Goal: Check status: Check status

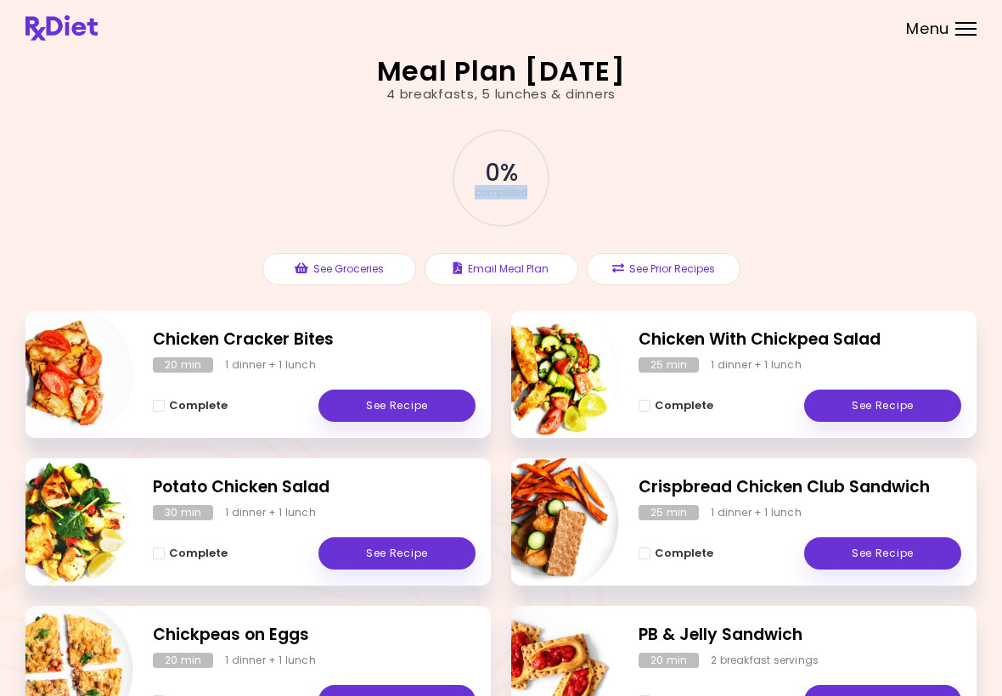
click at [939, 216] on div "0 % completed See Groceries Email Meal Plan See Prior Recipes" at bounding box center [500, 207] width 951 height 207
click at [972, 24] on div "Menu" at bounding box center [965, 29] width 21 height 14
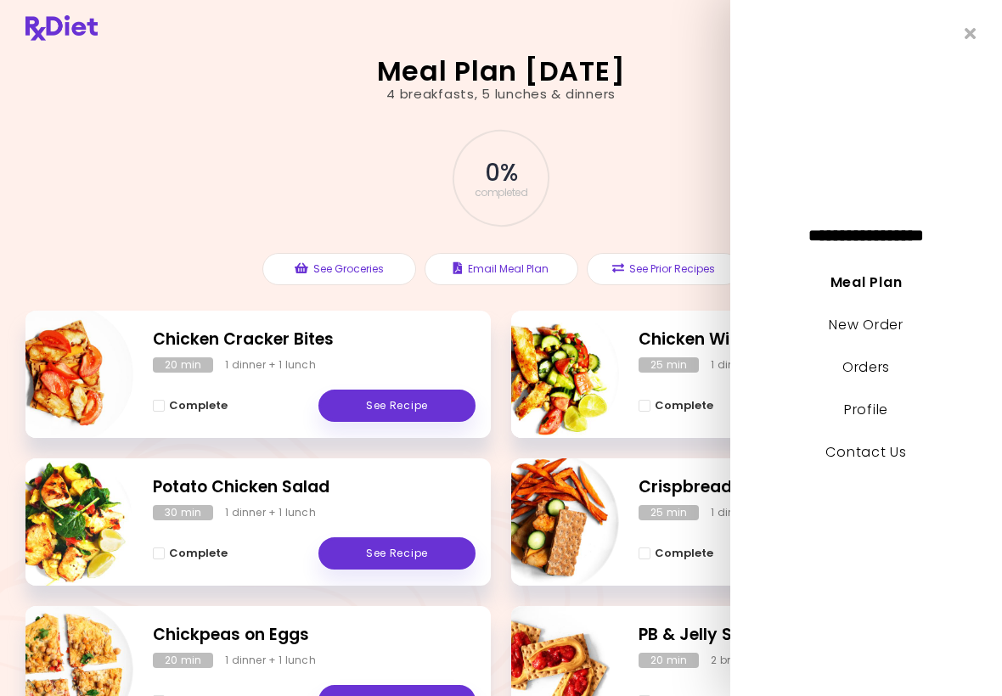
click at [883, 369] on link "Orders" at bounding box center [866, 367] width 48 height 20
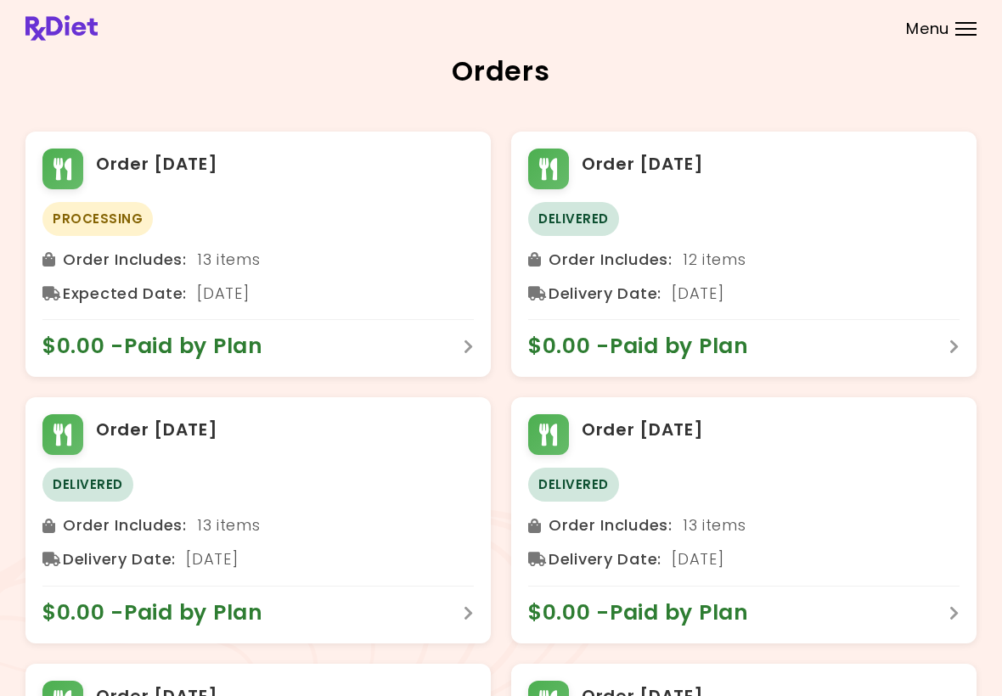
click at [936, 90] on div "Orders" at bounding box center [500, 78] width 951 height 40
click at [969, 30] on div "Menu" at bounding box center [965, 29] width 21 height 14
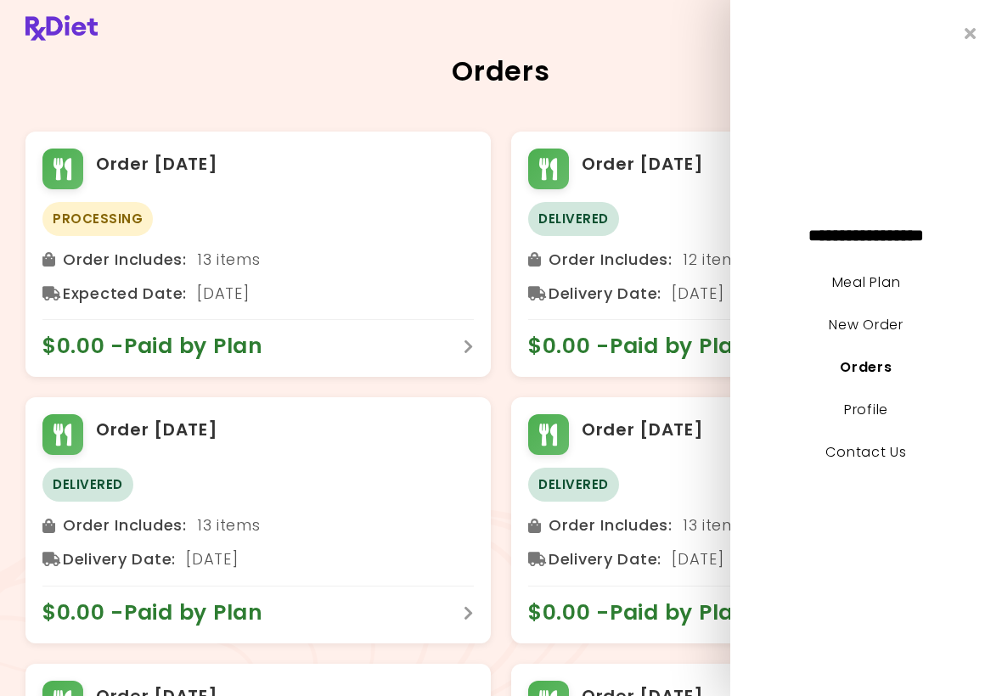
click at [941, 27] on div "**********" at bounding box center [866, 348] width 272 height 696
click at [893, 280] on link "Meal Plan" at bounding box center [866, 282] width 68 height 20
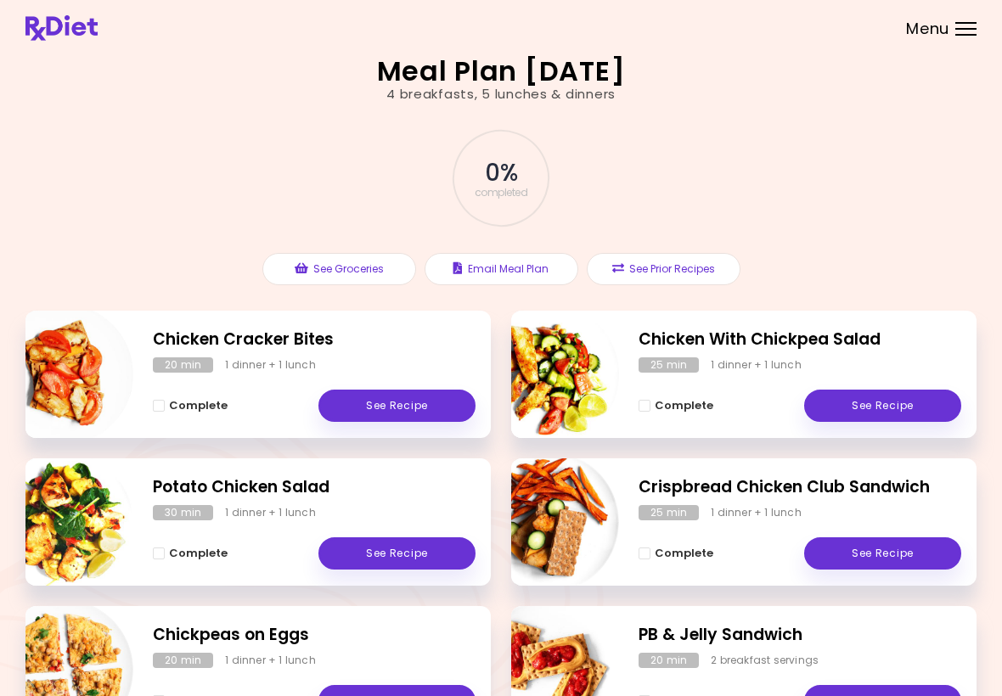
click at [964, 27] on div "Menu" at bounding box center [965, 29] width 21 height 14
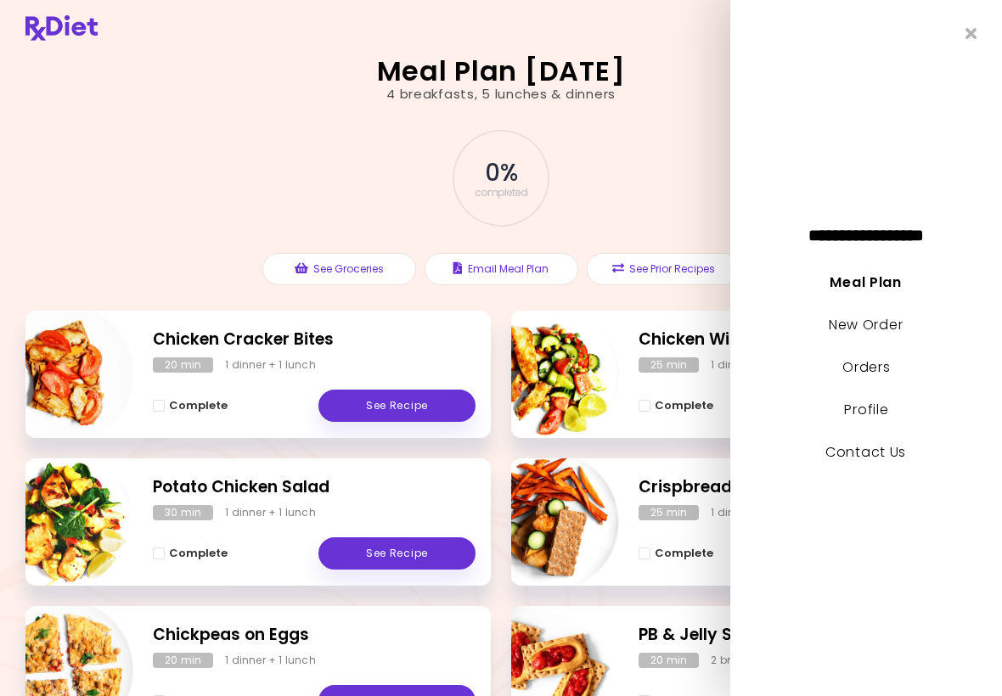
click at [885, 325] on link "New Order" at bounding box center [866, 325] width 74 height 20
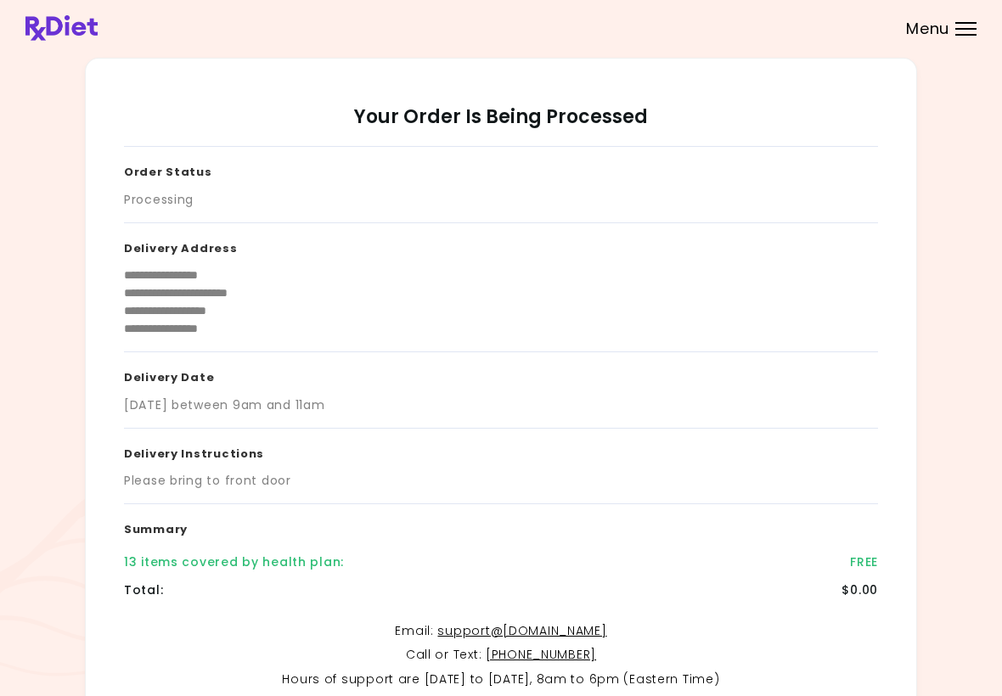
click at [958, 39] on header at bounding box center [501, 28] width 1002 height 56
click at [957, 24] on div "Menu" at bounding box center [965, 29] width 21 height 14
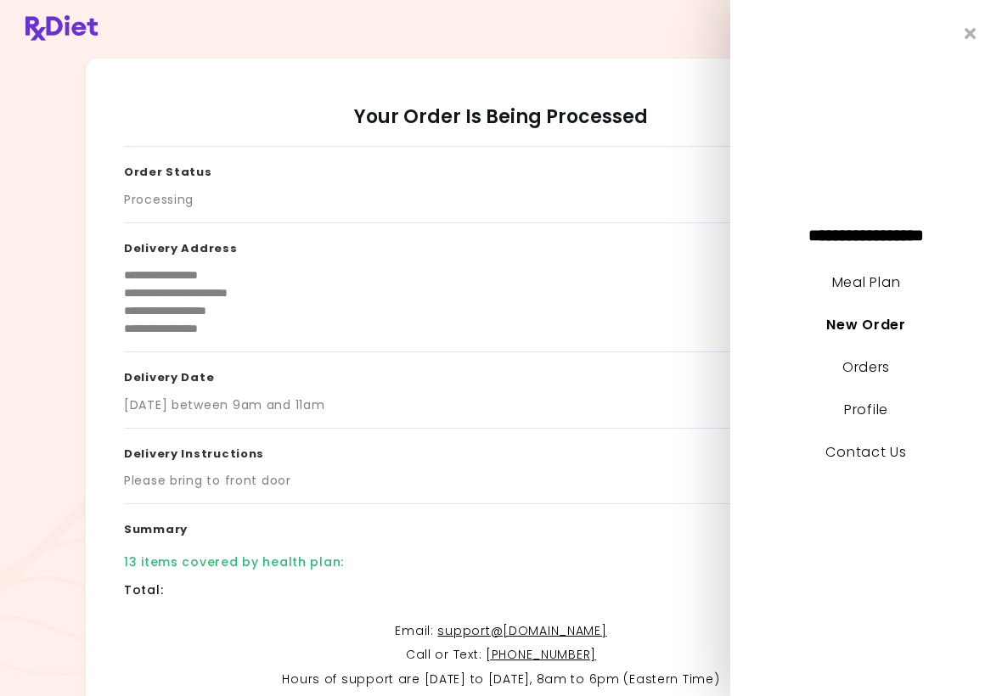
click at [880, 366] on link "Orders" at bounding box center [866, 367] width 48 height 20
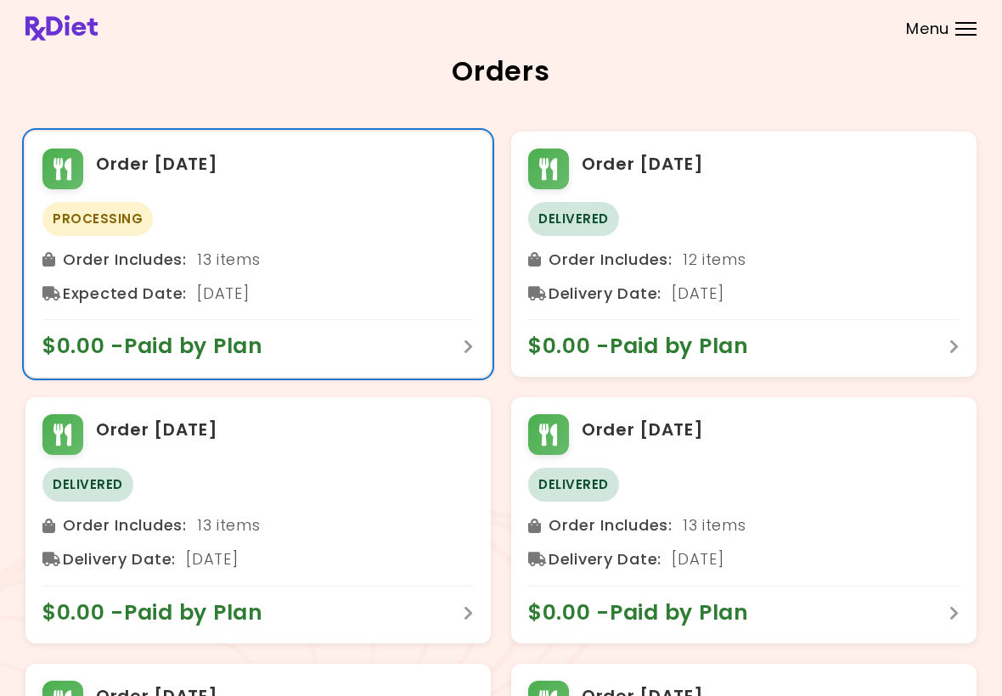
click at [177, 354] on span "$0.00 - Paid by Plan" at bounding box center [161, 346] width 238 height 27
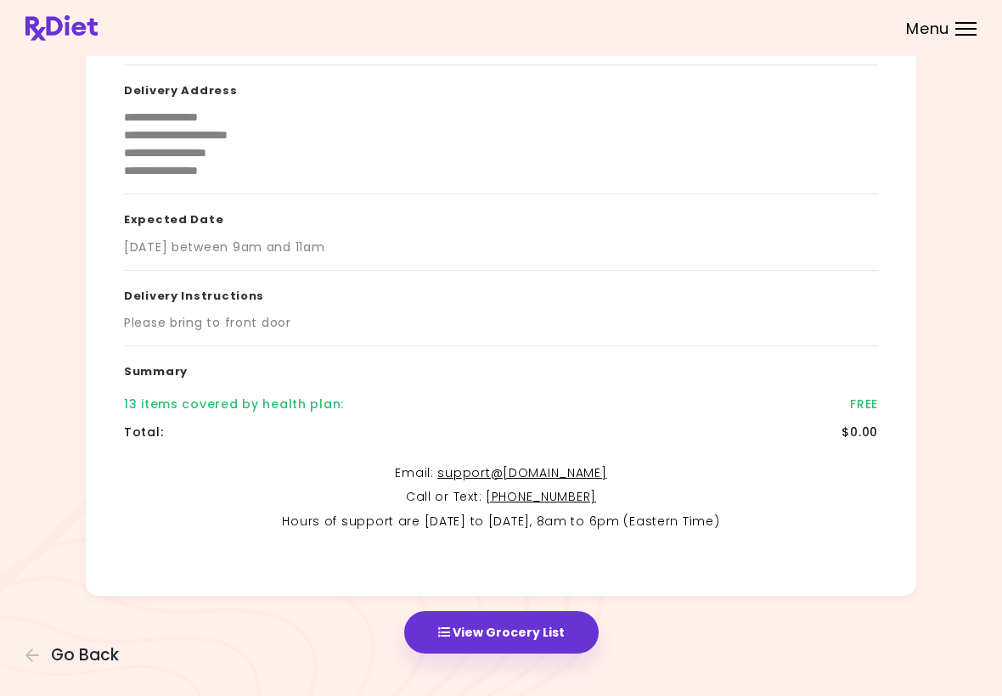
scroll to position [169, 0]
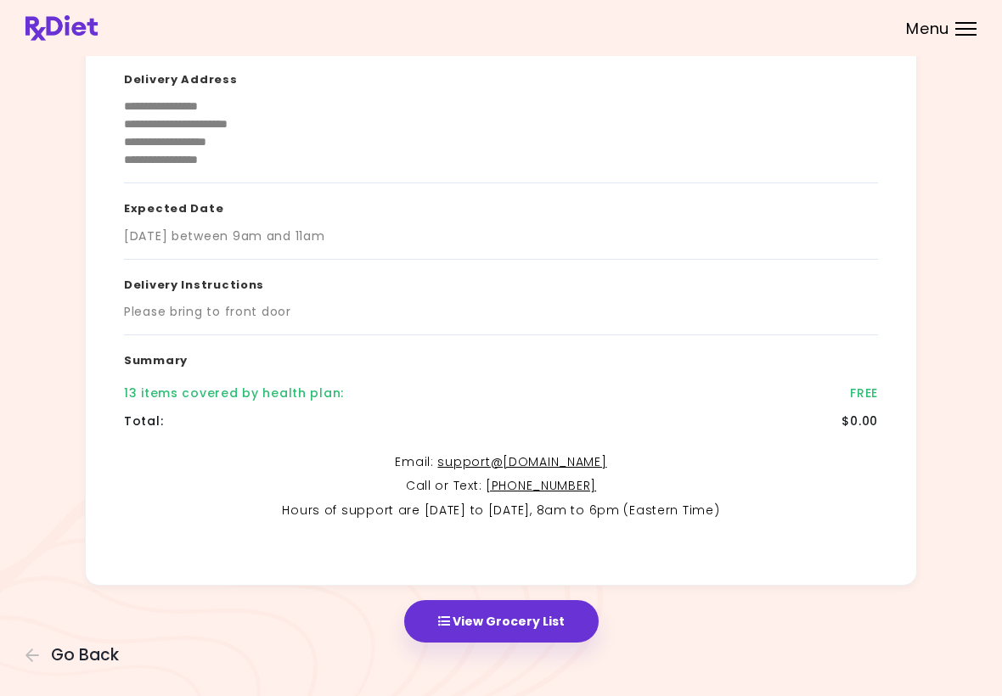
click at [181, 402] on div "13 items covered by health plan : FREE" at bounding box center [501, 393] width 754 height 28
click at [245, 390] on div "13 items covered by health plan :" at bounding box center [234, 394] width 220 height 18
click at [254, 396] on div "13 items covered by health plan :" at bounding box center [234, 394] width 220 height 18
click at [288, 332] on div "Delivery Instructions Please bring to front door" at bounding box center [501, 298] width 754 height 76
click at [371, 223] on h3 "Expected Date" at bounding box center [501, 205] width 754 height 44
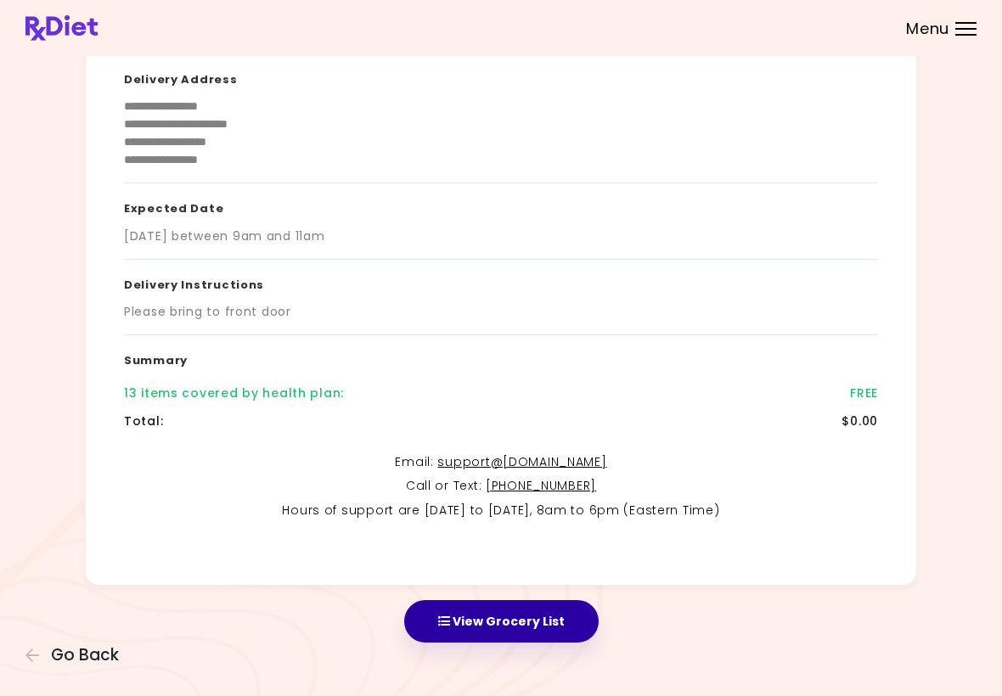
click at [539, 628] on button "View Grocery List" at bounding box center [501, 621] width 194 height 42
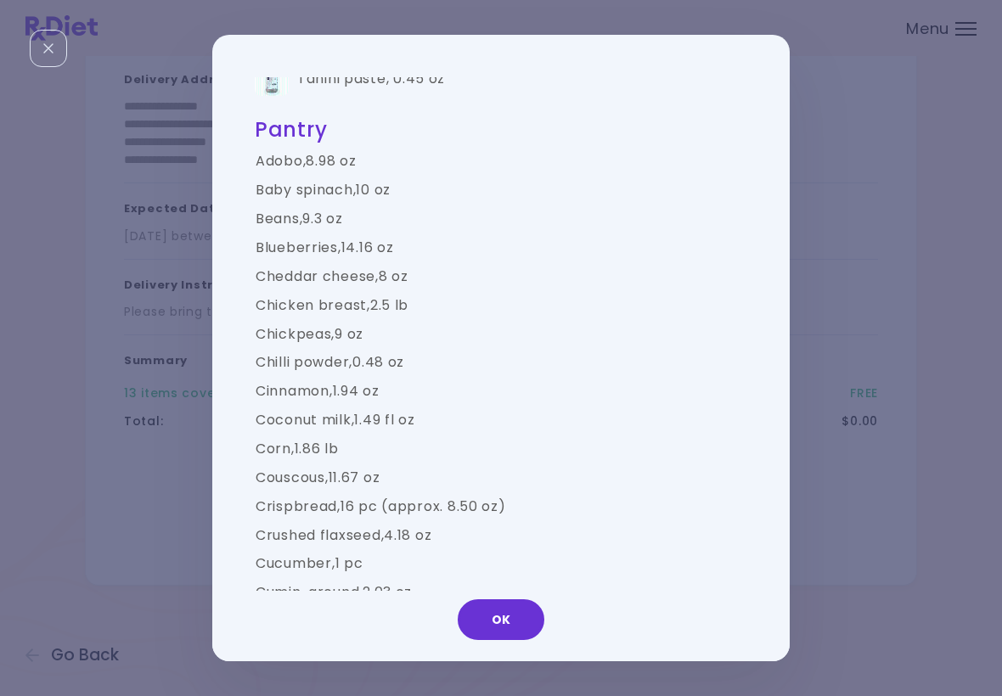
scroll to position [1199, 0]
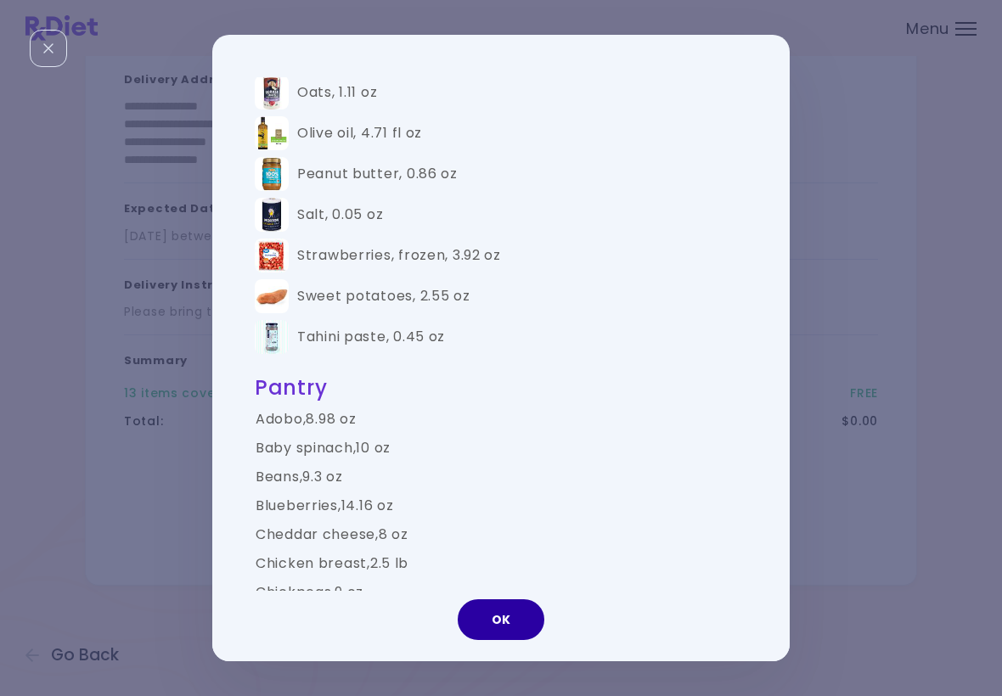
click at [514, 618] on button "OK" at bounding box center [501, 619] width 87 height 41
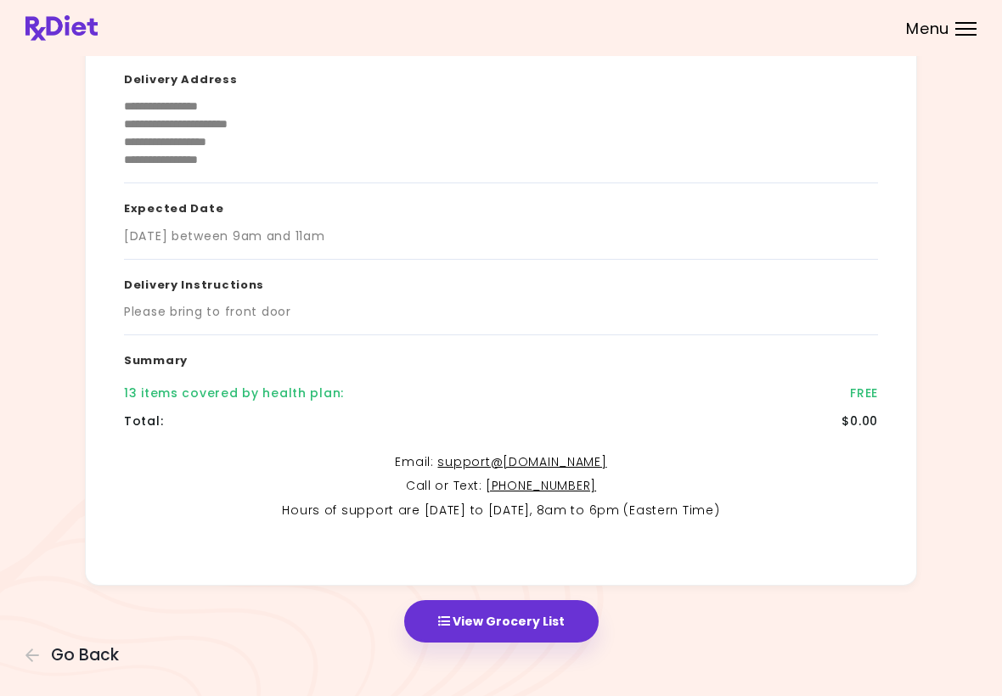
click at [514, 617] on button "View Grocery List" at bounding box center [501, 621] width 194 height 42
click at [108, 652] on span "Go Back" at bounding box center [85, 655] width 68 height 19
